Goal: Use online tool/utility: Utilize a website feature to perform a specific function

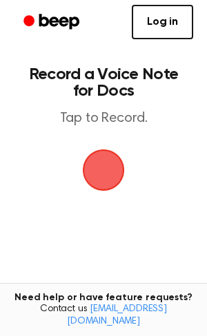
click at [113, 162] on span "button" at bounding box center [104, 170] width 42 height 42
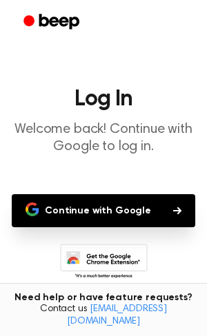
click at [129, 209] on button "Continue with Google" at bounding box center [103, 210] width 183 height 33
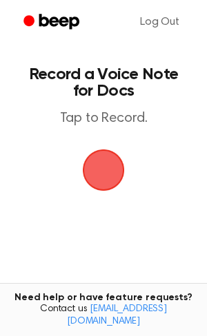
click at [92, 176] on span "button" at bounding box center [103, 170] width 47 height 47
click at [108, 169] on span "button" at bounding box center [104, 170] width 42 height 42
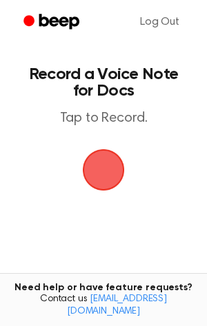
click at [48, 155] on main "Record a Voice Note for Docs Tap to Record. Tired of copying and pasting? Use t…" at bounding box center [103, 210] width 207 height 420
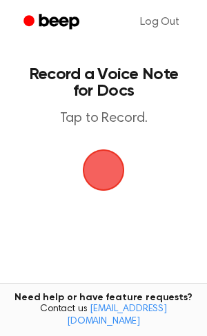
click at [104, 168] on span "button" at bounding box center [103, 170] width 39 height 39
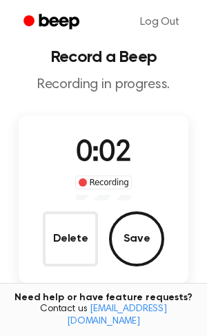
scroll to position [37, 0]
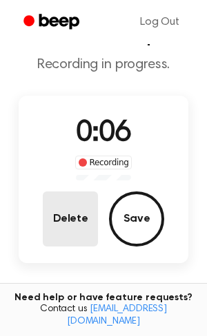
click at [72, 232] on button "Delete" at bounding box center [70, 218] width 55 height 55
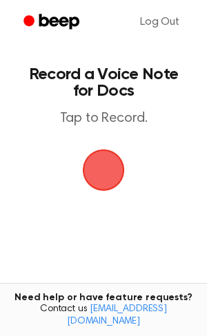
click at [107, 176] on span "button" at bounding box center [103, 170] width 39 height 39
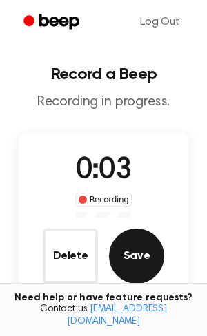
click at [138, 238] on button "Save" at bounding box center [136, 256] width 55 height 55
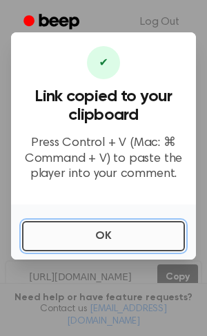
click at [126, 232] on button "OK" at bounding box center [103, 236] width 163 height 30
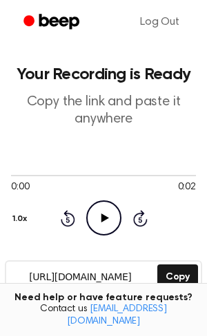
click at [97, 218] on icon "Play Audio" at bounding box center [103, 217] width 35 height 35
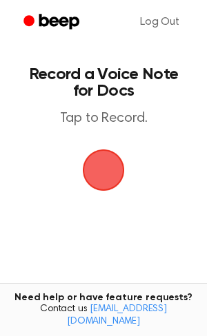
click at [104, 169] on span "button" at bounding box center [103, 170] width 39 height 39
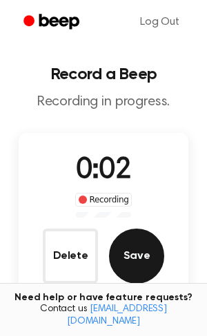
click at [134, 249] on button "Save" at bounding box center [136, 256] width 55 height 55
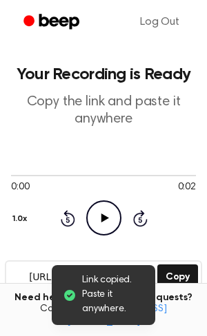
click at [98, 220] on icon "Play Audio" at bounding box center [103, 217] width 35 height 35
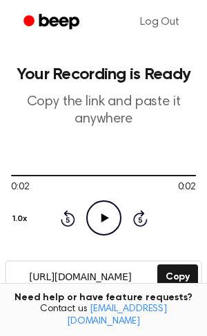
click at [98, 220] on icon "Play Audio" at bounding box center [103, 217] width 35 height 35
click at [101, 219] on icon at bounding box center [105, 217] width 8 height 9
click at [101, 219] on icon at bounding box center [104, 217] width 6 height 9
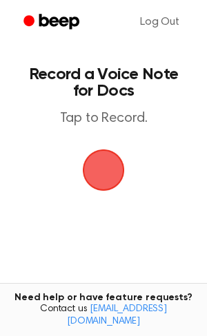
click at [99, 167] on span "button" at bounding box center [103, 170] width 70 height 70
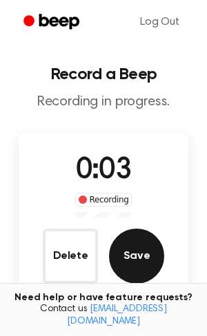
click at [128, 244] on button "Save" at bounding box center [136, 256] width 55 height 55
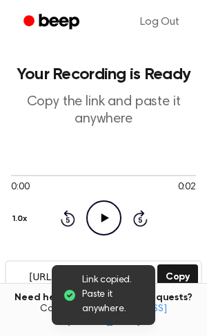
click at [112, 216] on icon "Play Audio" at bounding box center [103, 217] width 35 height 35
click at [109, 216] on icon "Pause Audio" at bounding box center [103, 217] width 35 height 35
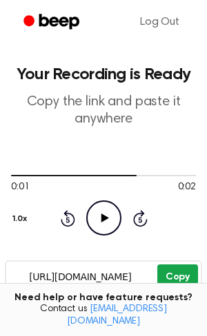
click at [171, 267] on button "Copy" at bounding box center [177, 276] width 41 height 25
